Goal: Use online tool/utility: Utilize a website feature to perform a specific function

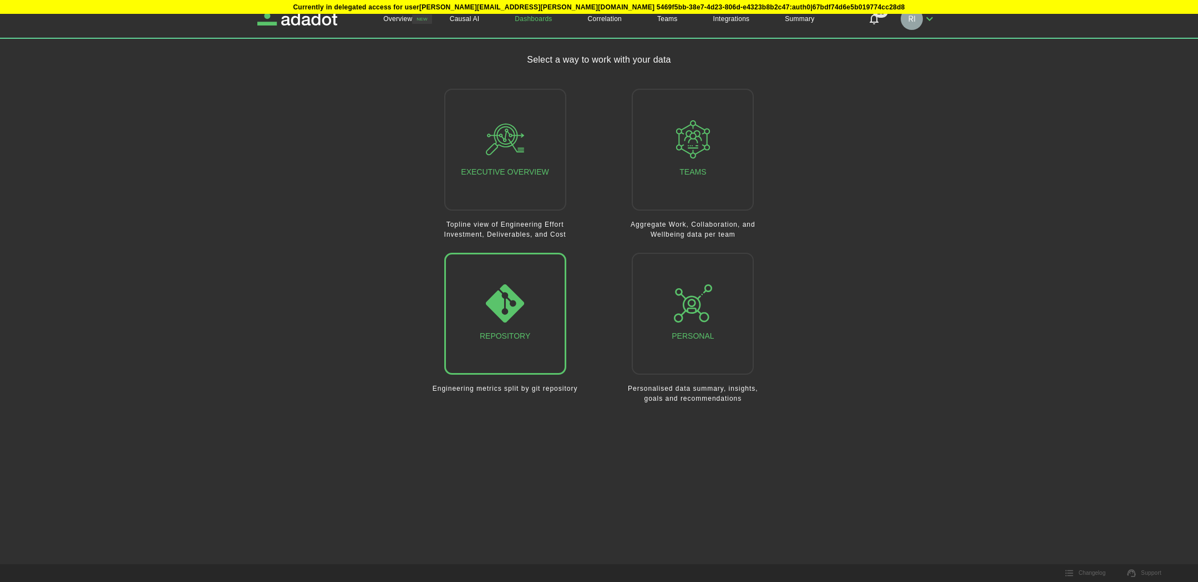
click at [497, 304] on icon "button" at bounding box center [505, 303] width 38 height 38
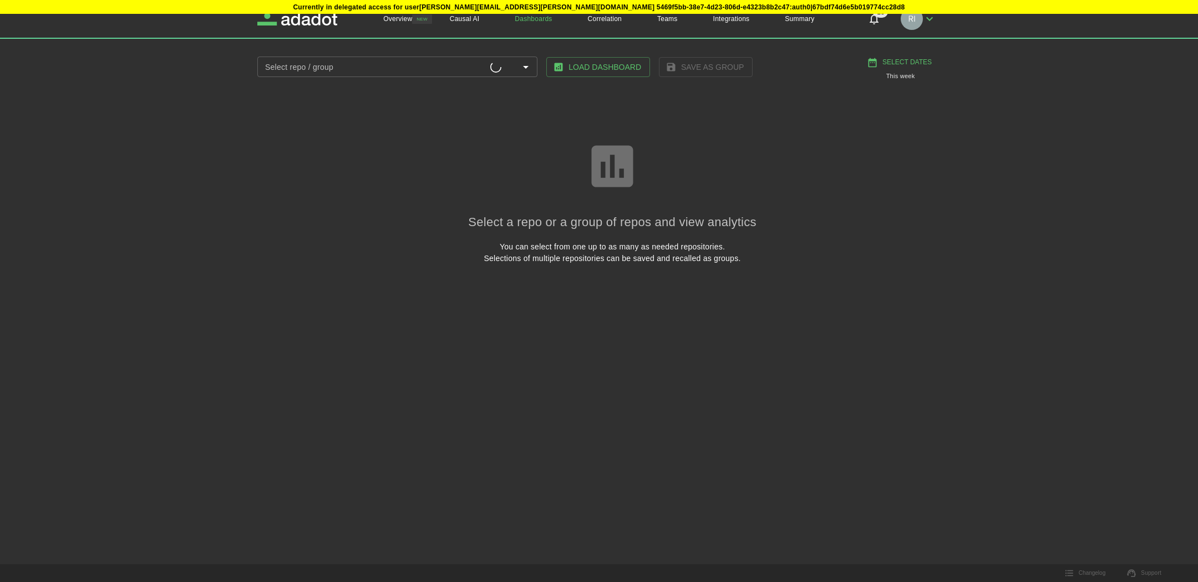
click at [449, 68] on input "Select repo / group" at bounding box center [376, 67] width 230 height 14
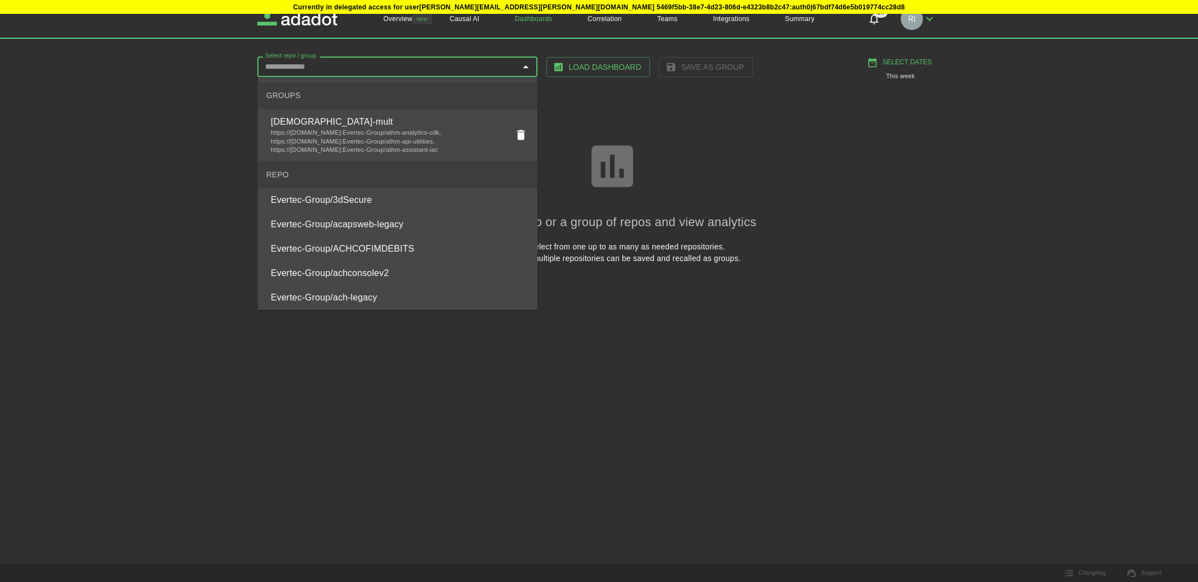
click at [1001, 189] on div "Currently in delegated access for user [PERSON_NAME][EMAIL_ADDRESS][PERSON_NAME…" at bounding box center [599, 161] width 1198 height 322
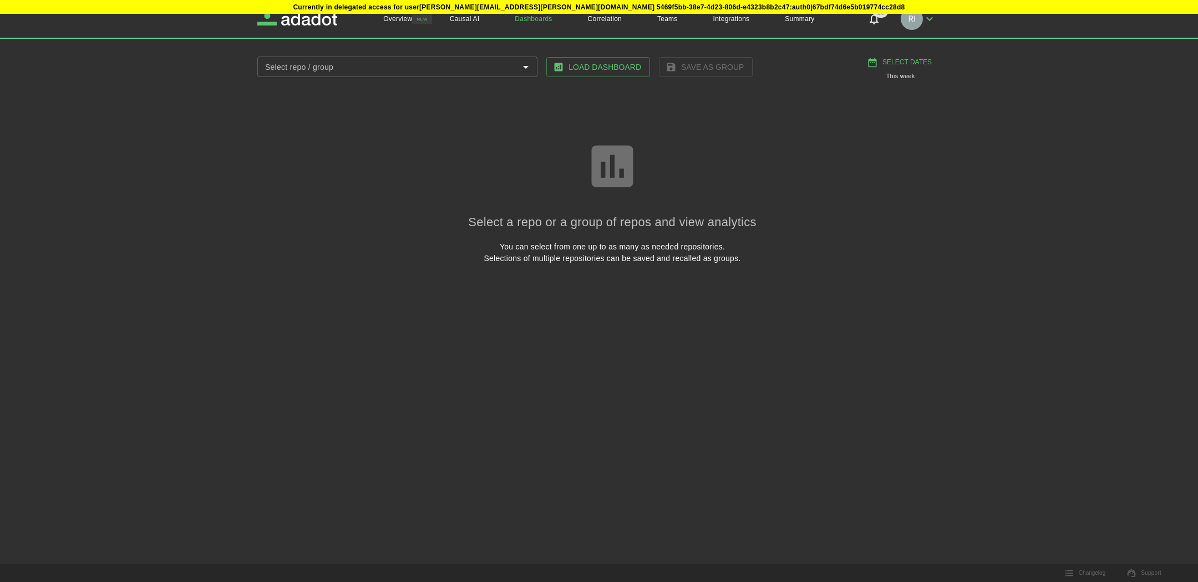
click at [454, 58] on div "Select repo / group" at bounding box center [397, 67] width 280 height 21
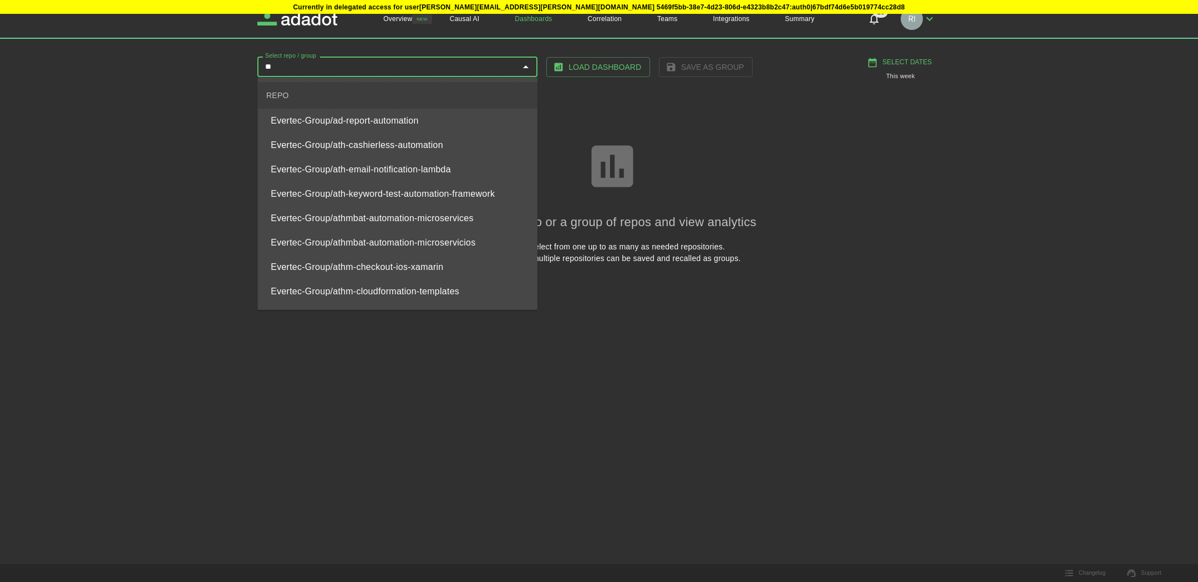
type input "***"
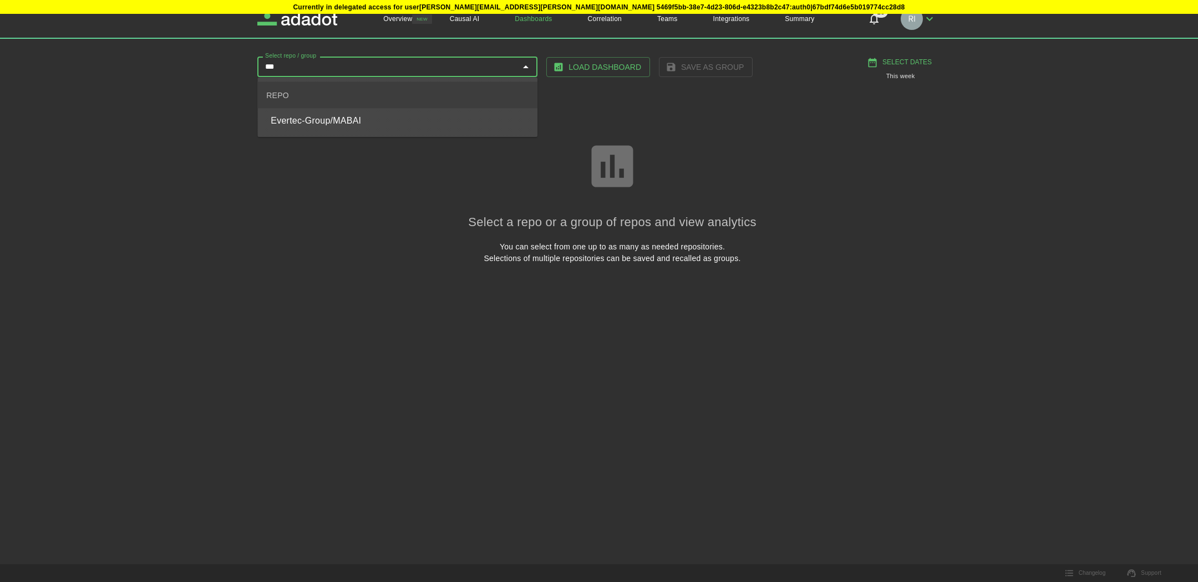
click at [411, 129] on li "Evertec-Group/MABAI" at bounding box center [397, 121] width 280 height 24
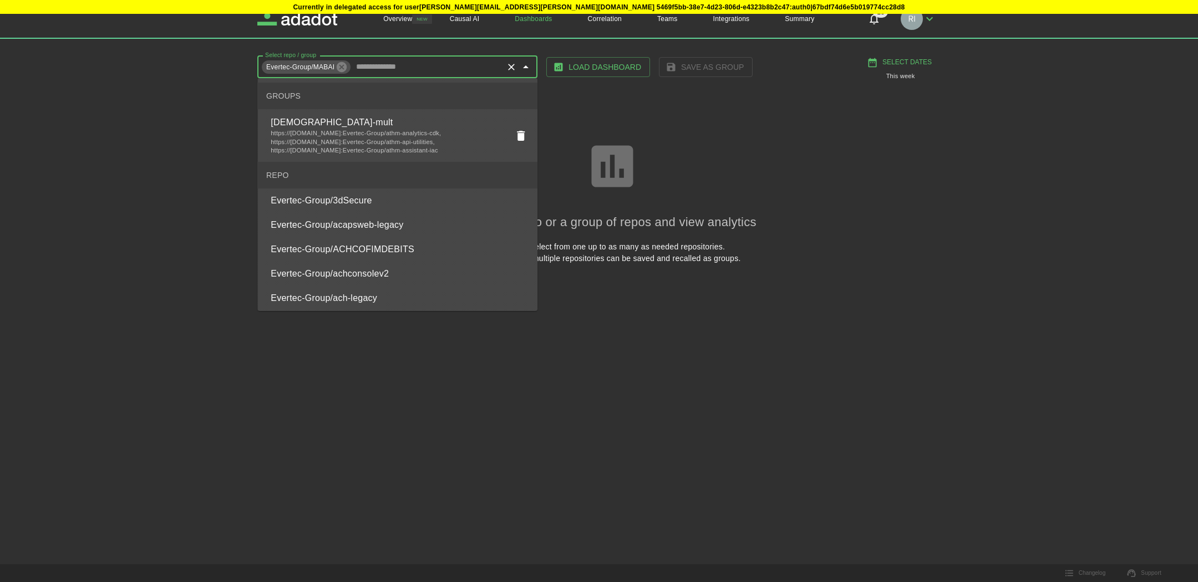
click at [883, 129] on div "Select a repo or a group of repos and view analytics You can select from one up…" at bounding box center [612, 201] width 683 height 215
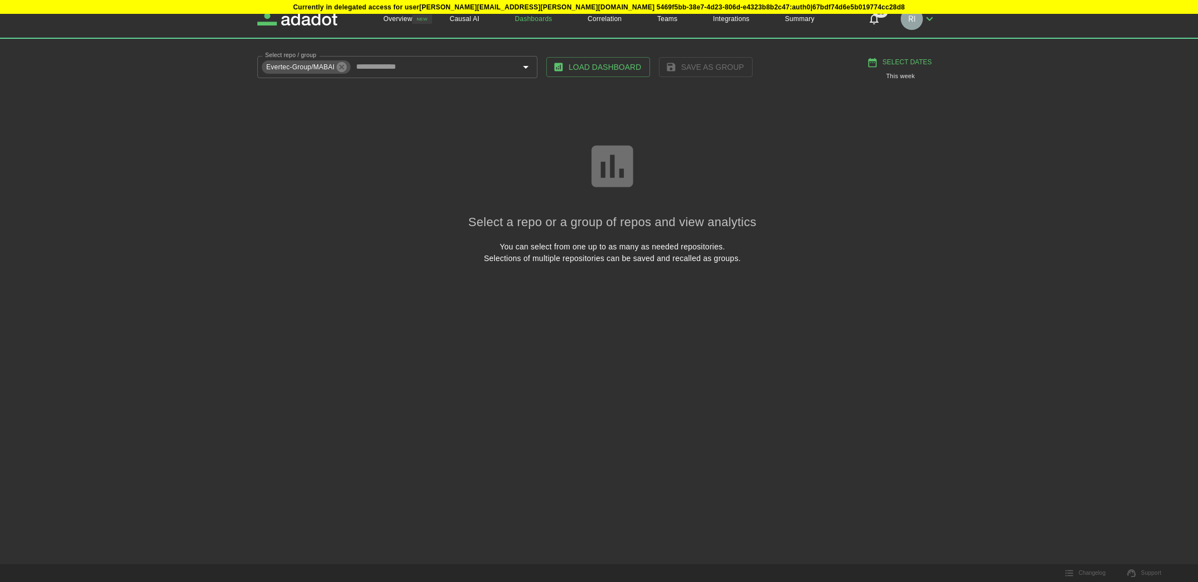
click at [908, 58] on button "Select Dates" at bounding box center [901, 62] width 72 height 18
select select "*"
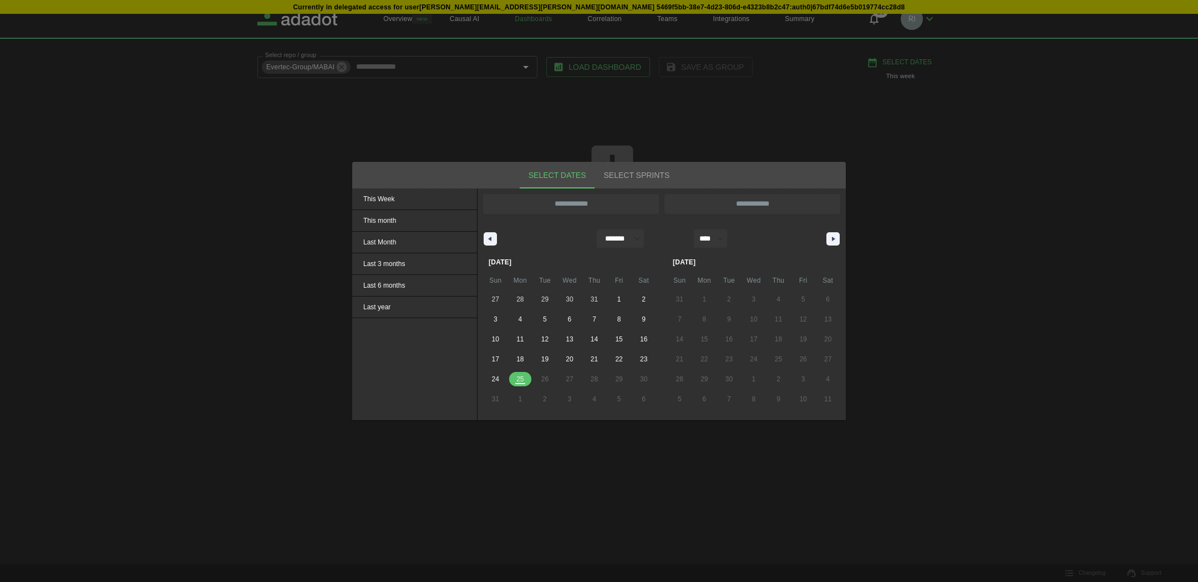
click at [270, 148] on div at bounding box center [599, 291] width 1198 height 582
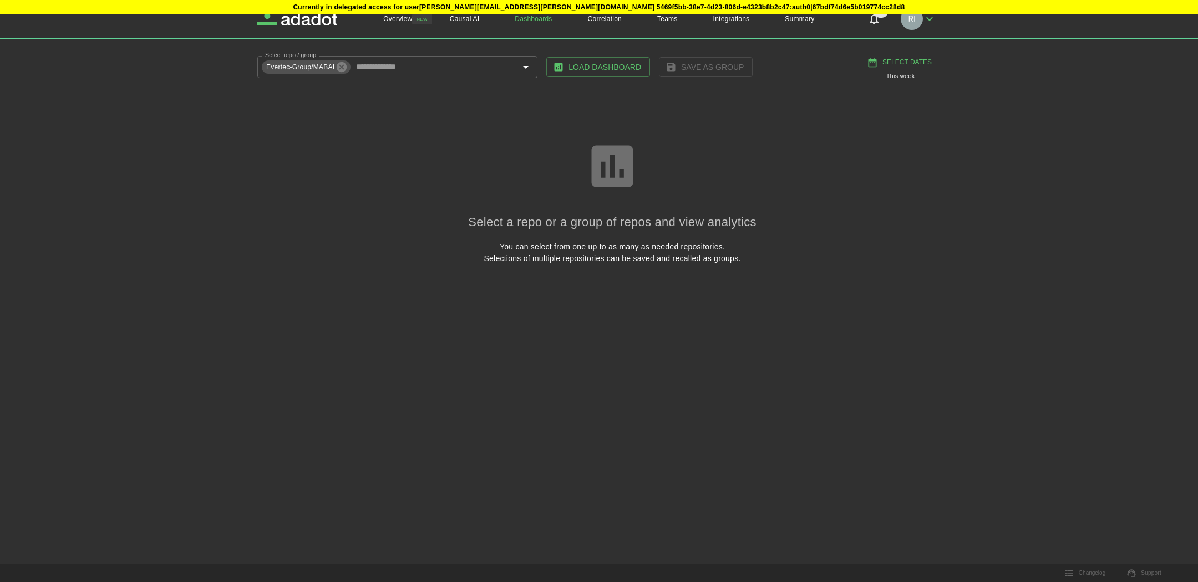
click at [592, 76] on button "Load Dashboard" at bounding box center [598, 67] width 104 height 21
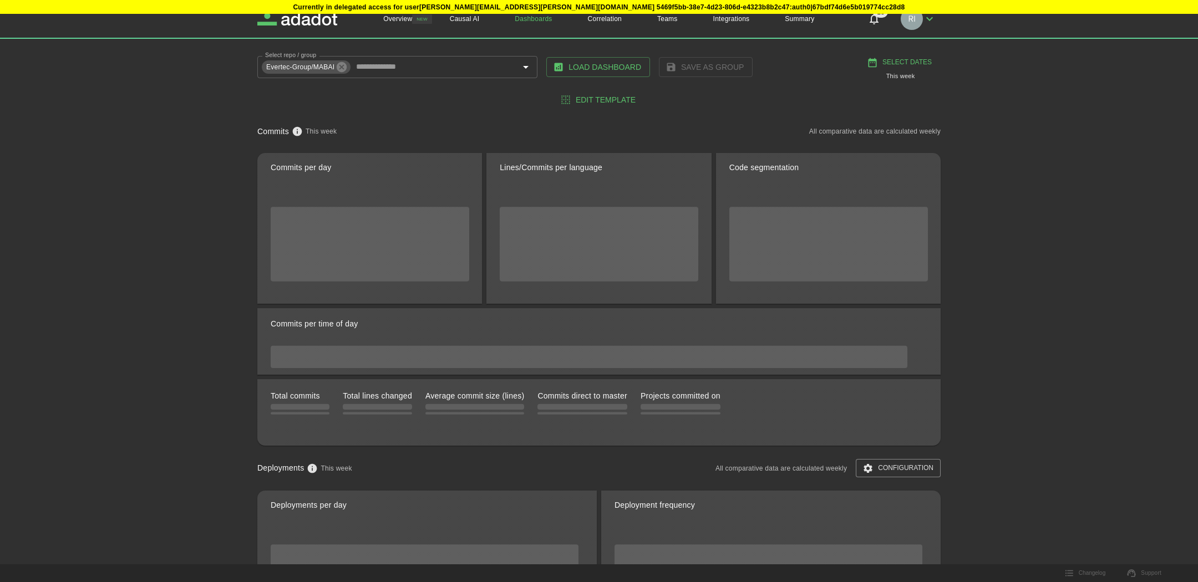
click at [920, 60] on button "Select Dates" at bounding box center [901, 62] width 72 height 18
select select "*"
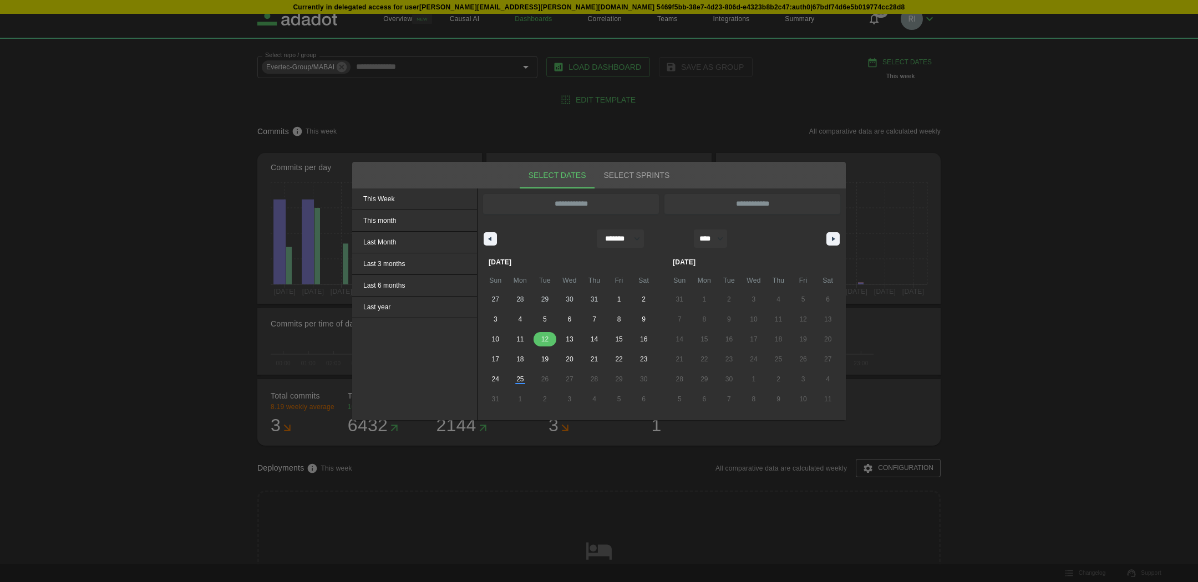
click at [543, 339] on span "12" at bounding box center [544, 339] width 7 height 20
type input "**********"
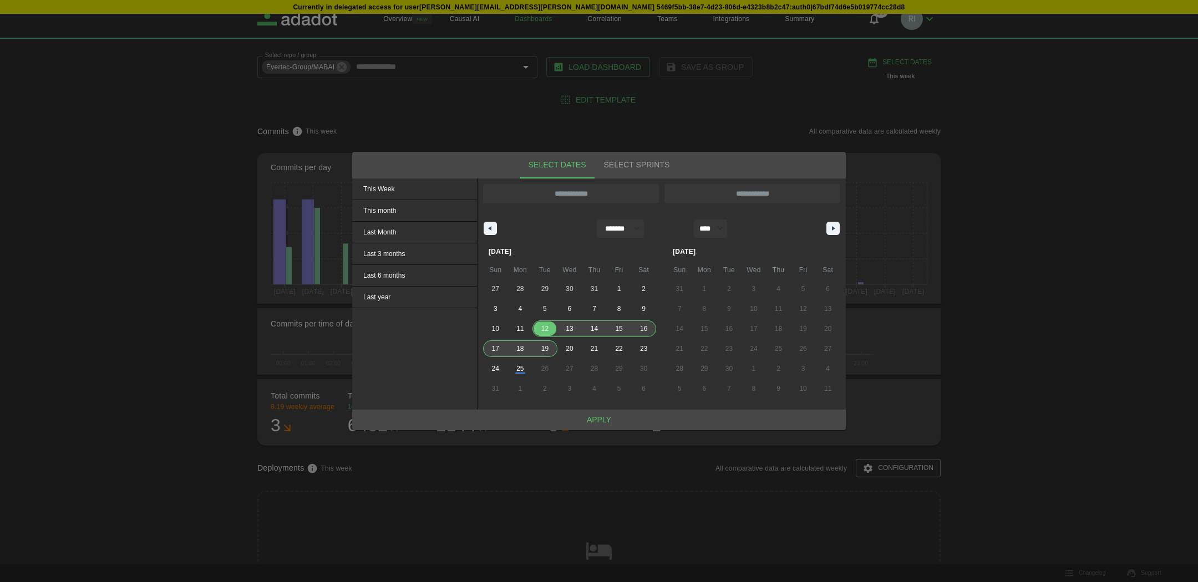
click at [545, 348] on span "19" at bounding box center [544, 349] width 7 height 20
type input "**********"
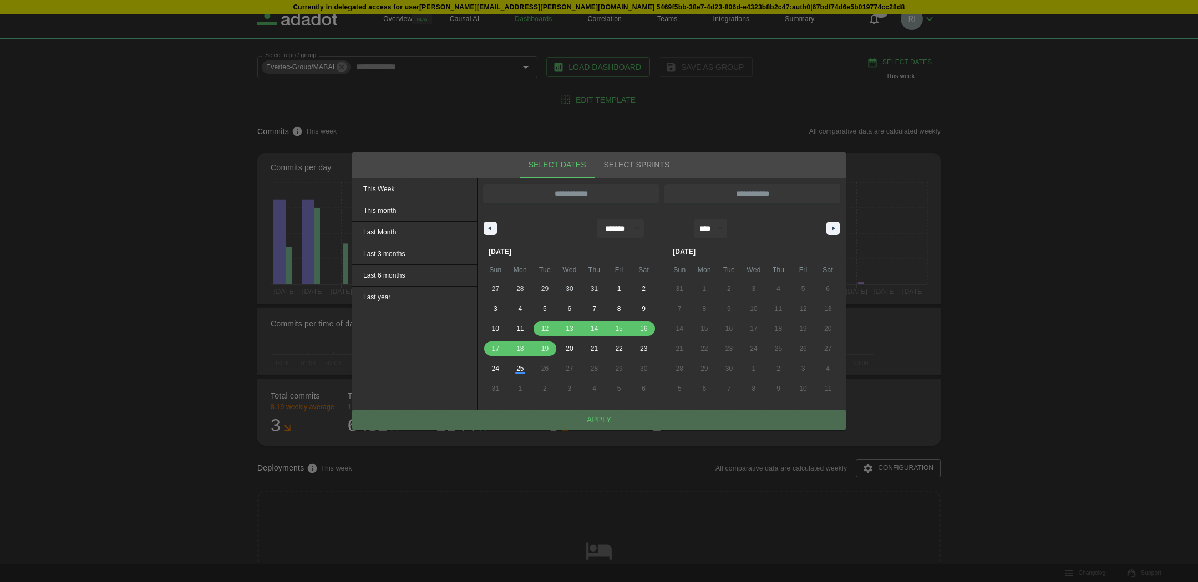
click at [563, 417] on button "Apply" at bounding box center [599, 420] width 494 height 21
